Goal: Information Seeking & Learning: Learn about a topic

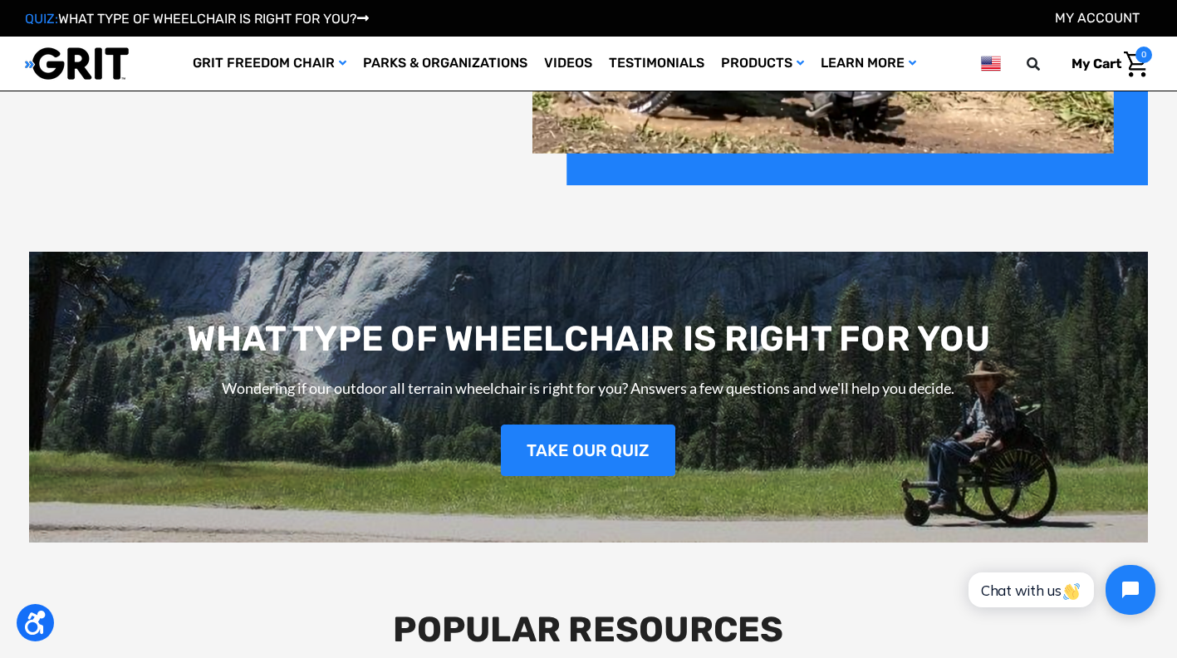
scroll to position [2051, 0]
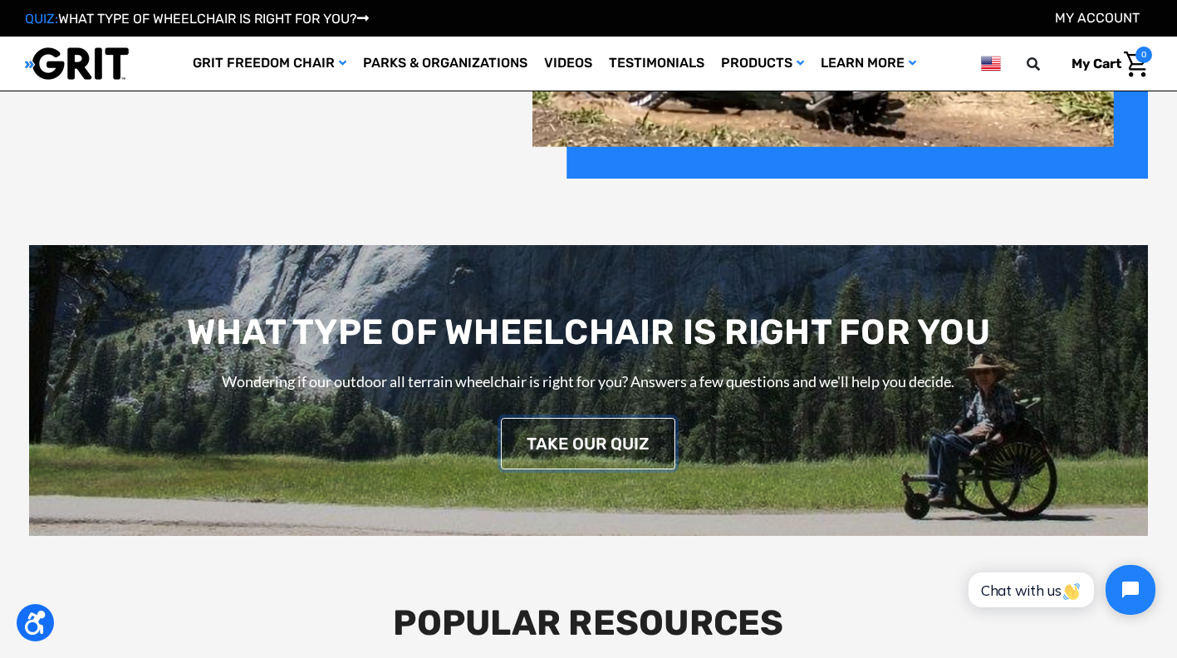
click at [622, 440] on link "TAKE OUR QUIZ" at bounding box center [588, 444] width 174 height 52
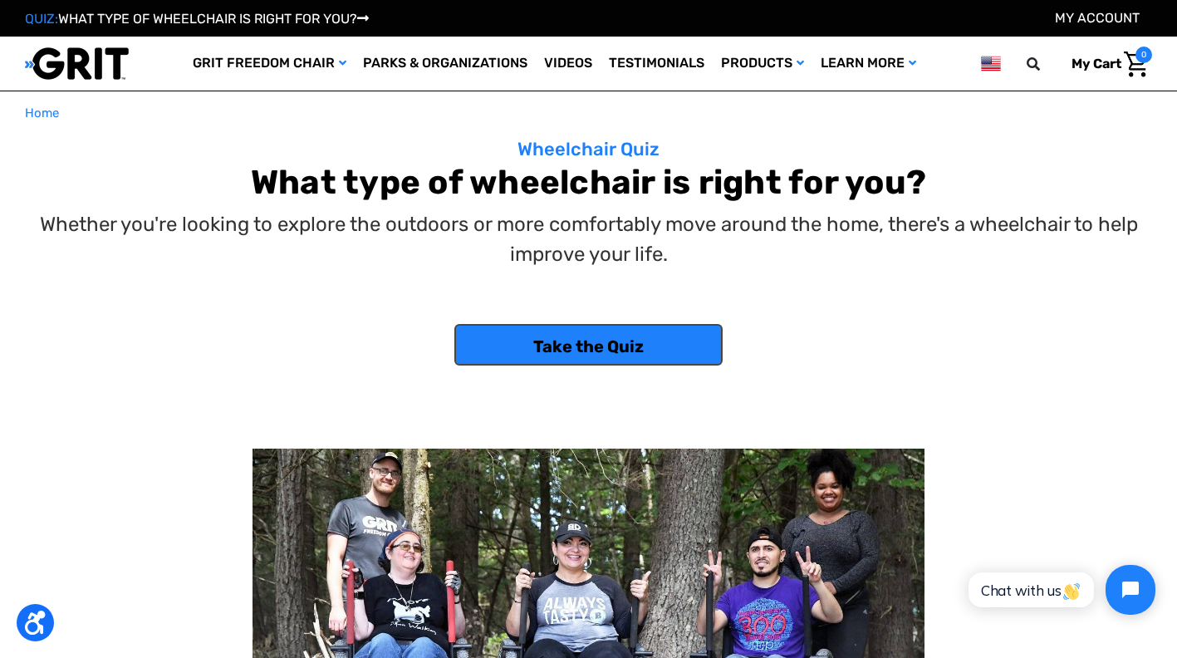
click at [645, 340] on link "Take the Quiz" at bounding box center [588, 345] width 268 height 42
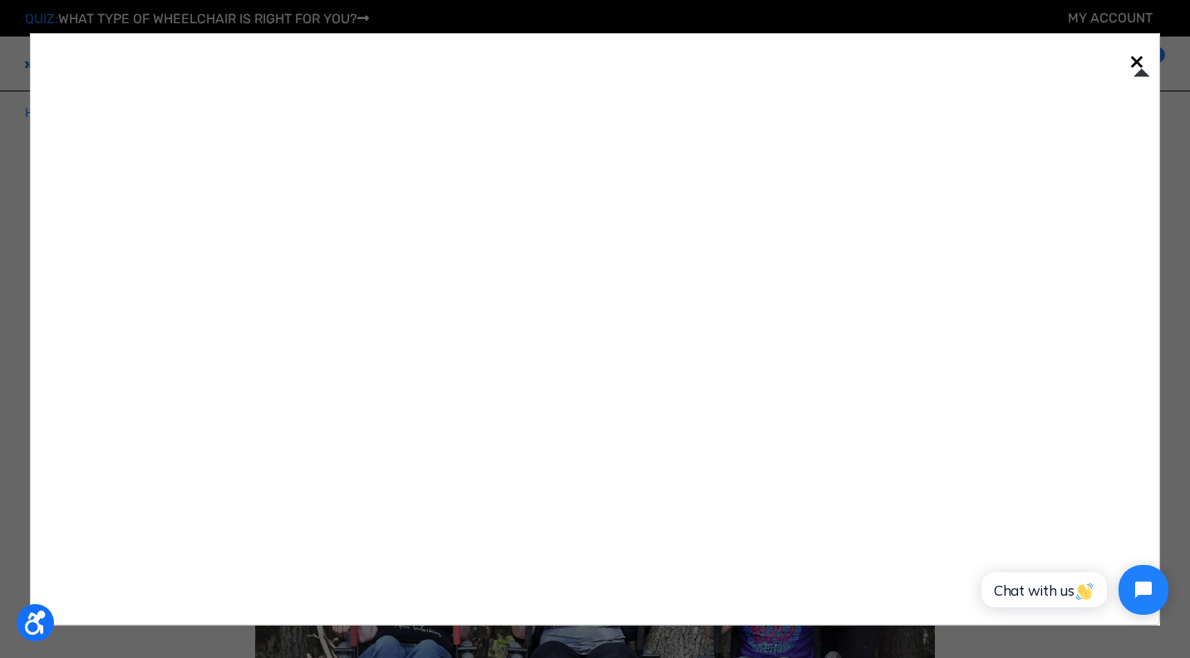
click at [1136, 60] on link "×" at bounding box center [1136, 60] width 27 height 27
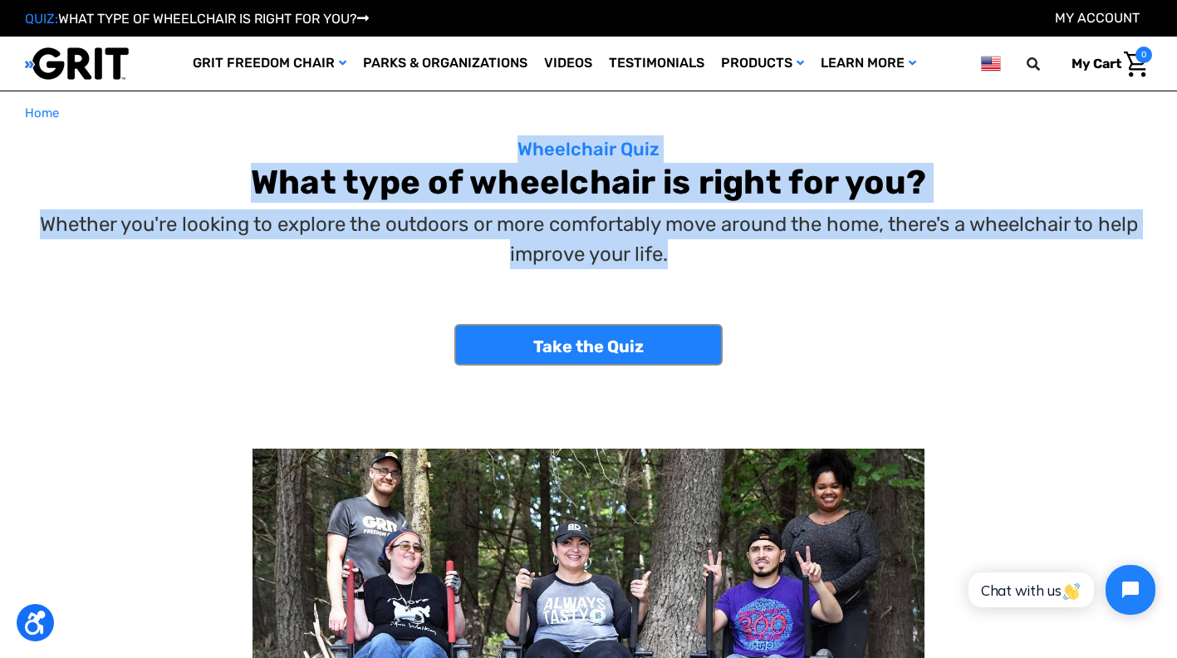
drag, startPoint x: 1176, startPoint y: 102, endPoint x: 1180, endPoint y: 253, distance: 150.4
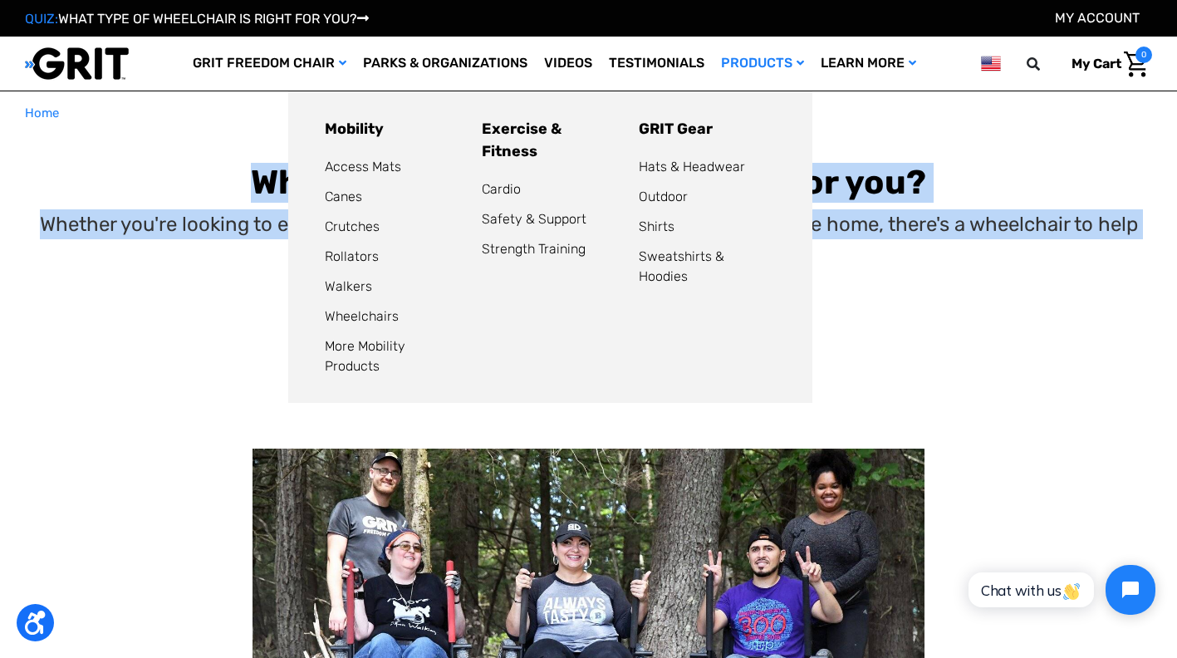
click at [787, 61] on link "Products" at bounding box center [763, 64] width 100 height 54
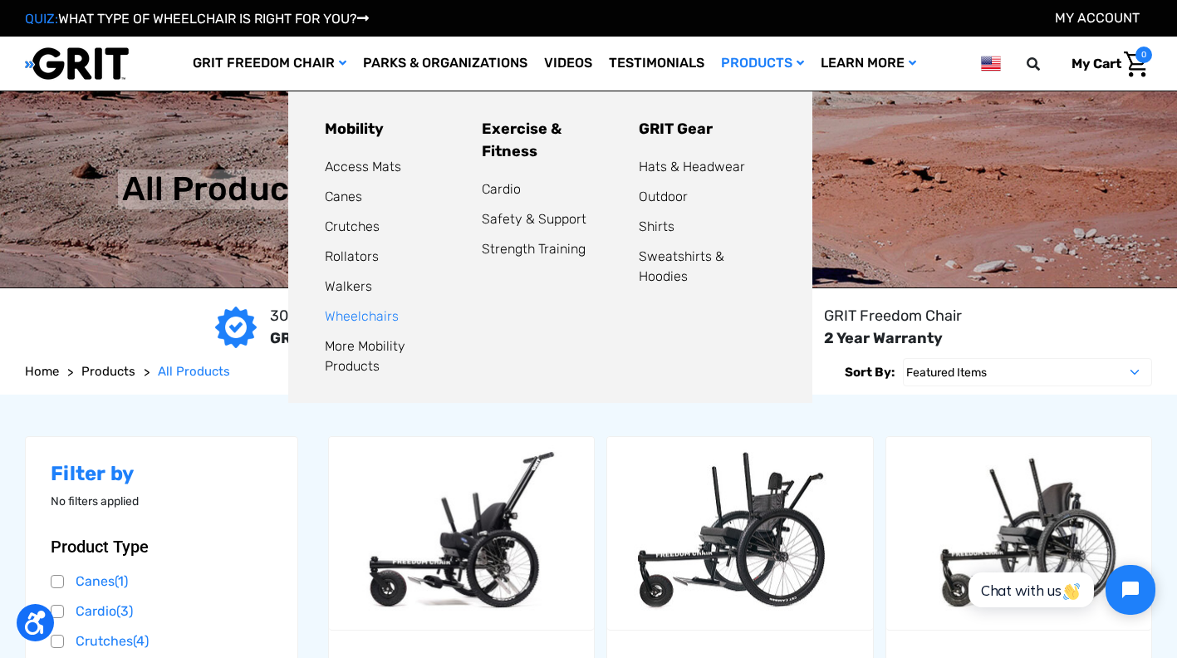
click at [359, 316] on link "Wheelchairs" at bounding box center [362, 316] width 74 height 16
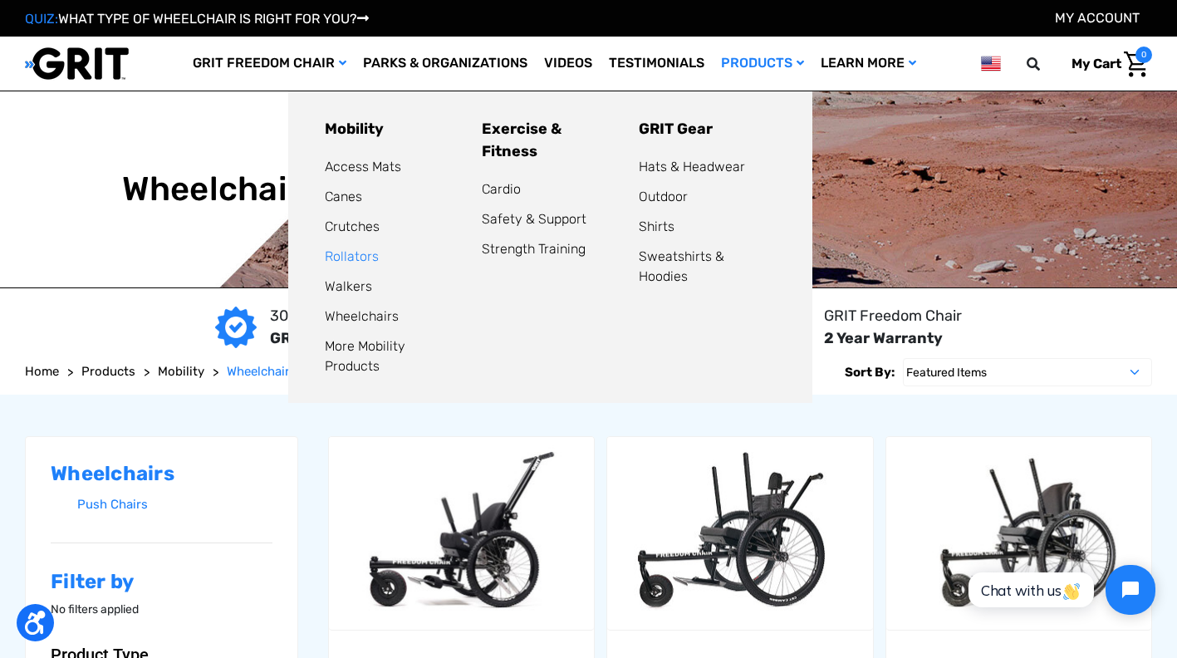
click at [341, 255] on link "Rollators" at bounding box center [352, 256] width 54 height 16
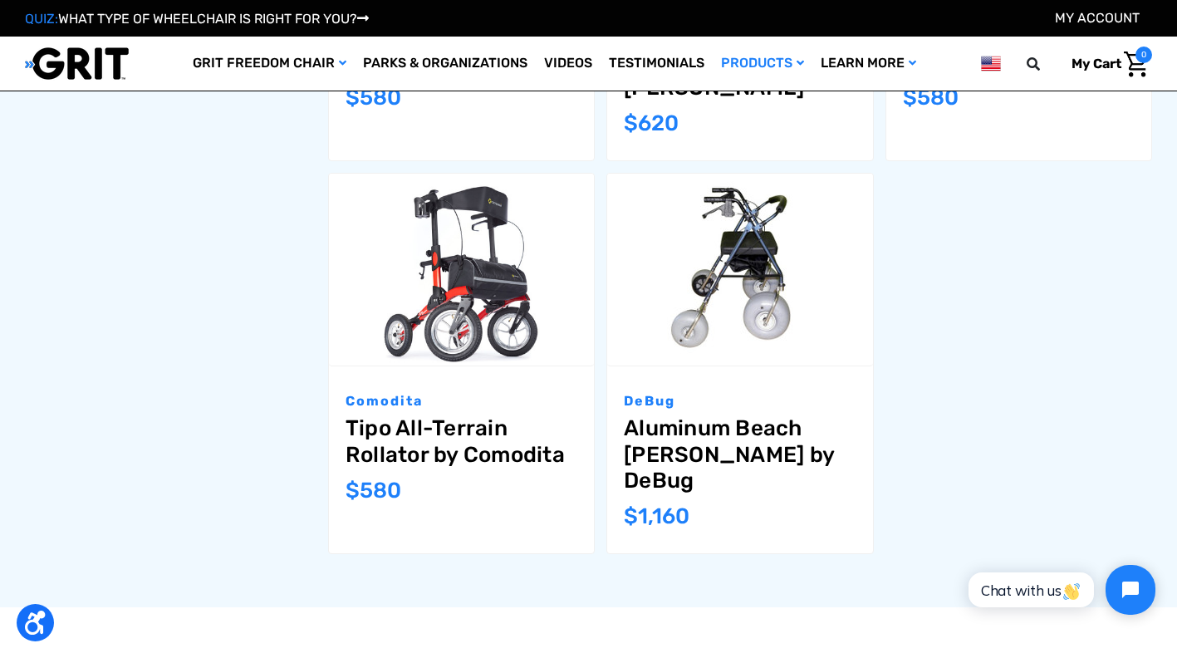
scroll to position [1412, 0]
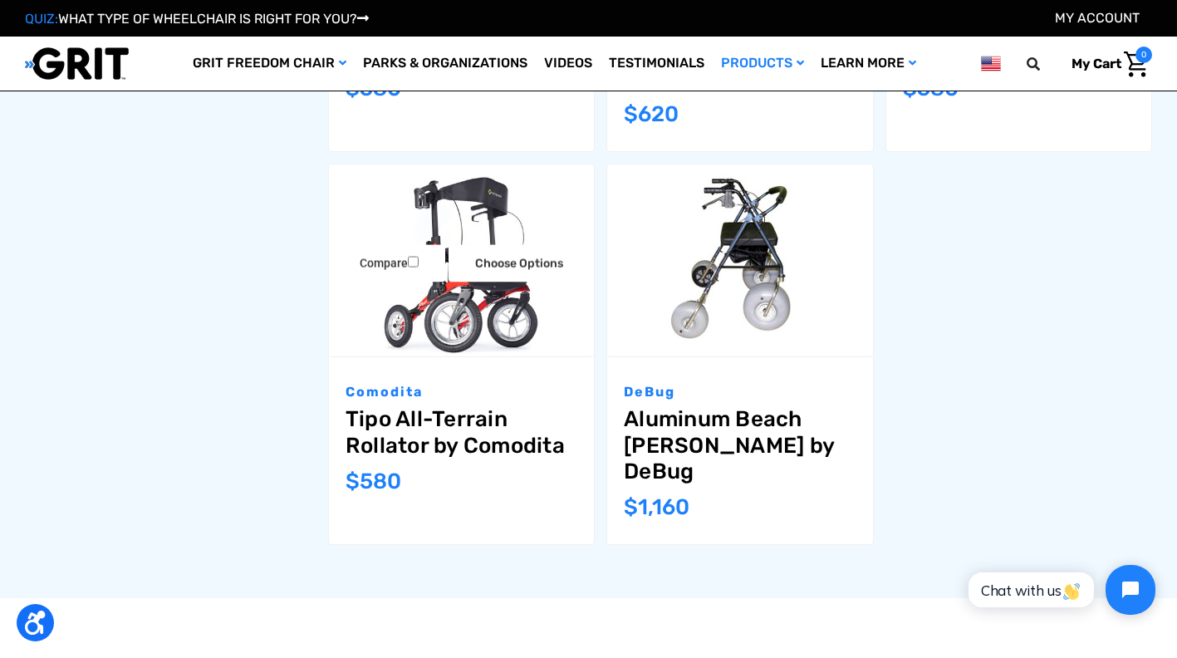
click at [433, 406] on link "Tipo All-Terrain Rollator by Comodita" at bounding box center [462, 432] width 232 height 52
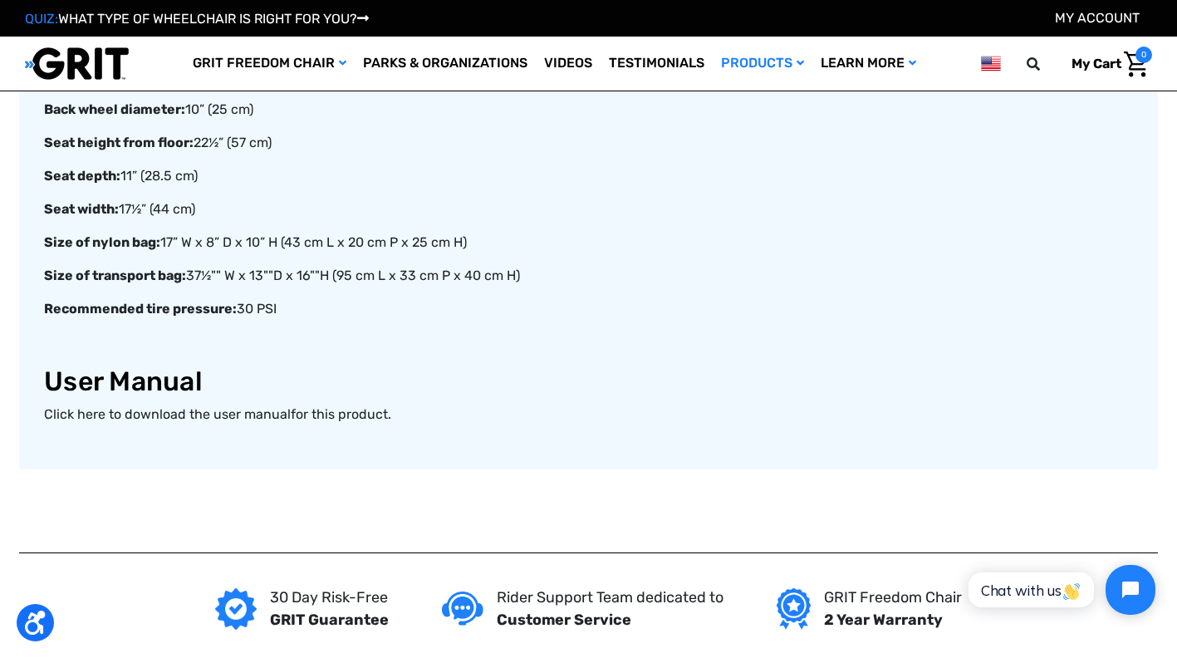
scroll to position [1661, 0]
